Goal: Find specific page/section: Find specific page/section

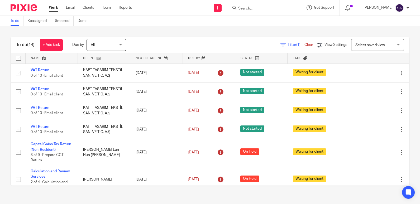
click at [249, 10] on input "Search" at bounding box center [261, 8] width 47 height 5
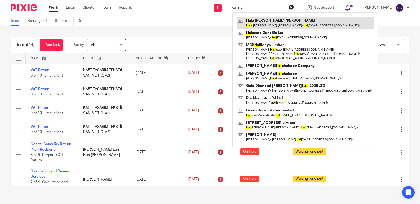
type input "hal"
click at [262, 23] on link at bounding box center [305, 23] width 137 height 12
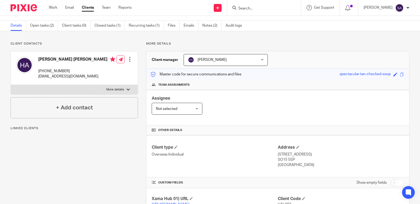
scroll to position [11, 0]
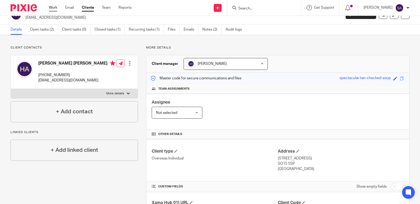
click at [54, 5] on link "Work" at bounding box center [53, 7] width 8 height 5
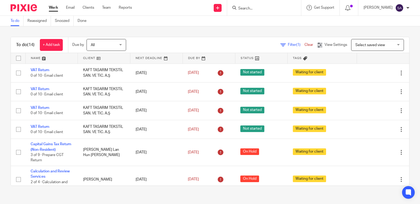
click at [251, 9] on input "Search" at bounding box center [261, 8] width 47 height 5
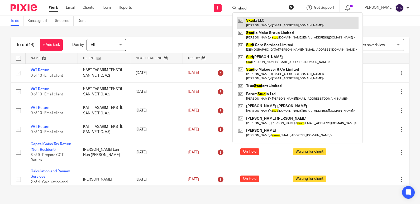
type input "skud"
click at [259, 20] on link at bounding box center [298, 23] width 122 height 12
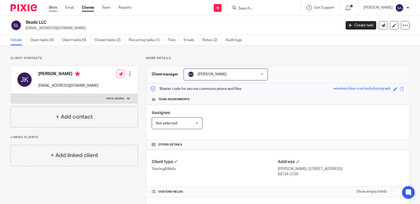
click at [54, 7] on link "Work" at bounding box center [53, 7] width 8 height 5
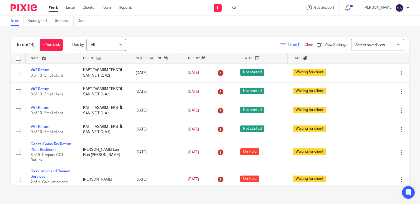
scroll to position [208, 0]
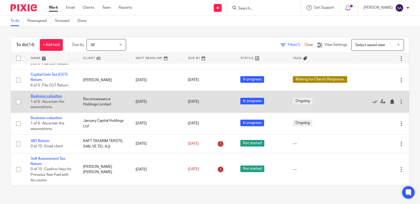
click at [49, 94] on link "Business valuation" at bounding box center [46, 96] width 31 height 4
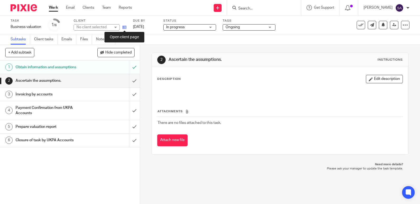
click at [124, 27] on icon at bounding box center [124, 27] width 4 height 4
click at [55, 9] on link "Work" at bounding box center [53, 7] width 9 height 5
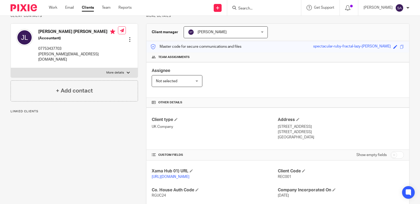
scroll to position [44, 0]
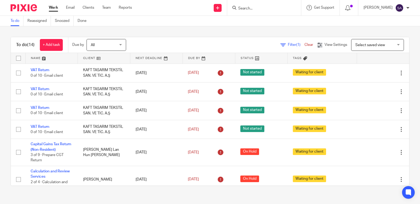
scroll to position [208, 0]
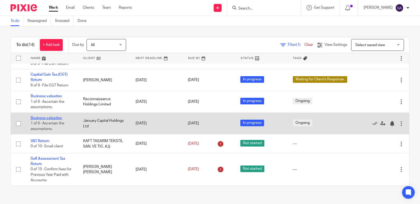
click at [49, 116] on link "Business valuation" at bounding box center [46, 118] width 31 height 4
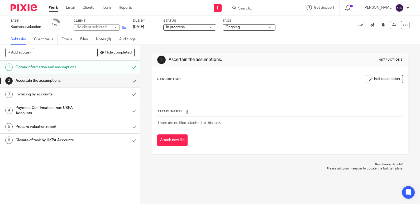
click at [126, 25] on link at bounding box center [123, 27] width 7 height 5
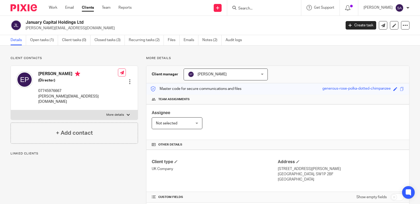
scroll to position [60, 0]
